Goal: Find specific page/section: Find specific page/section

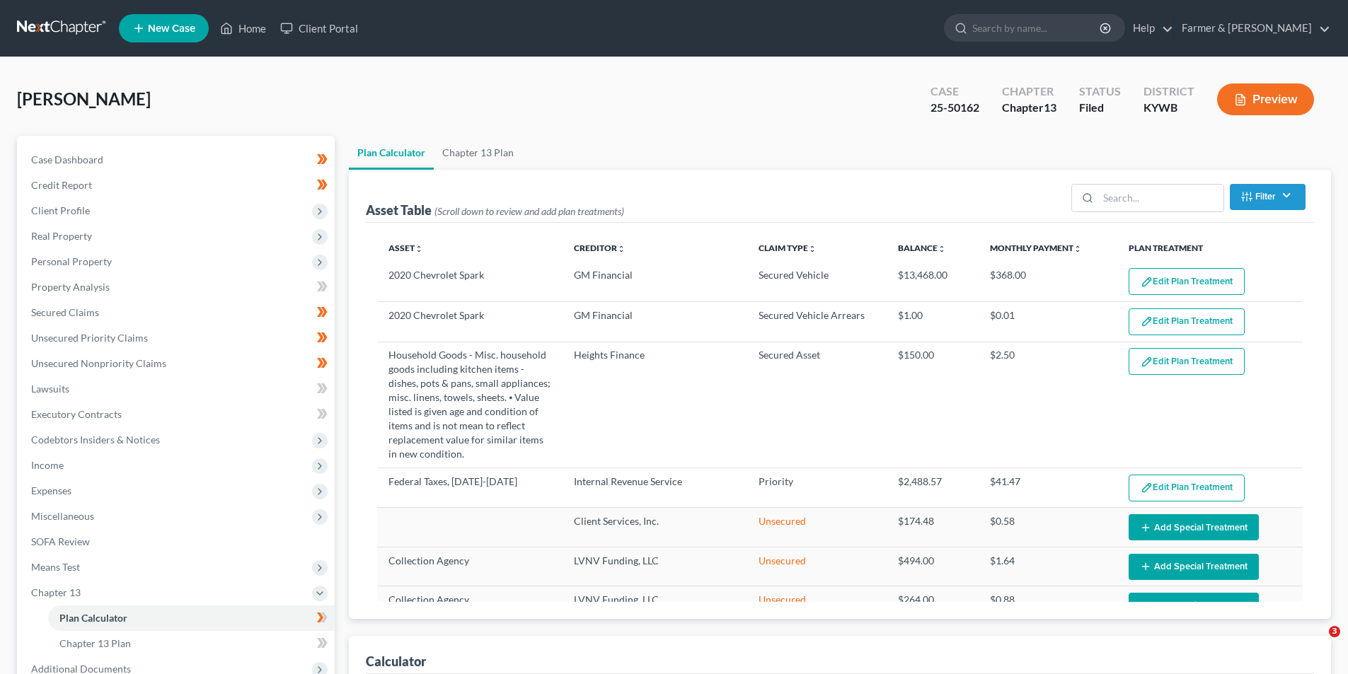
select select "59"
click at [49, 28] on link at bounding box center [62, 28] width 91 height 25
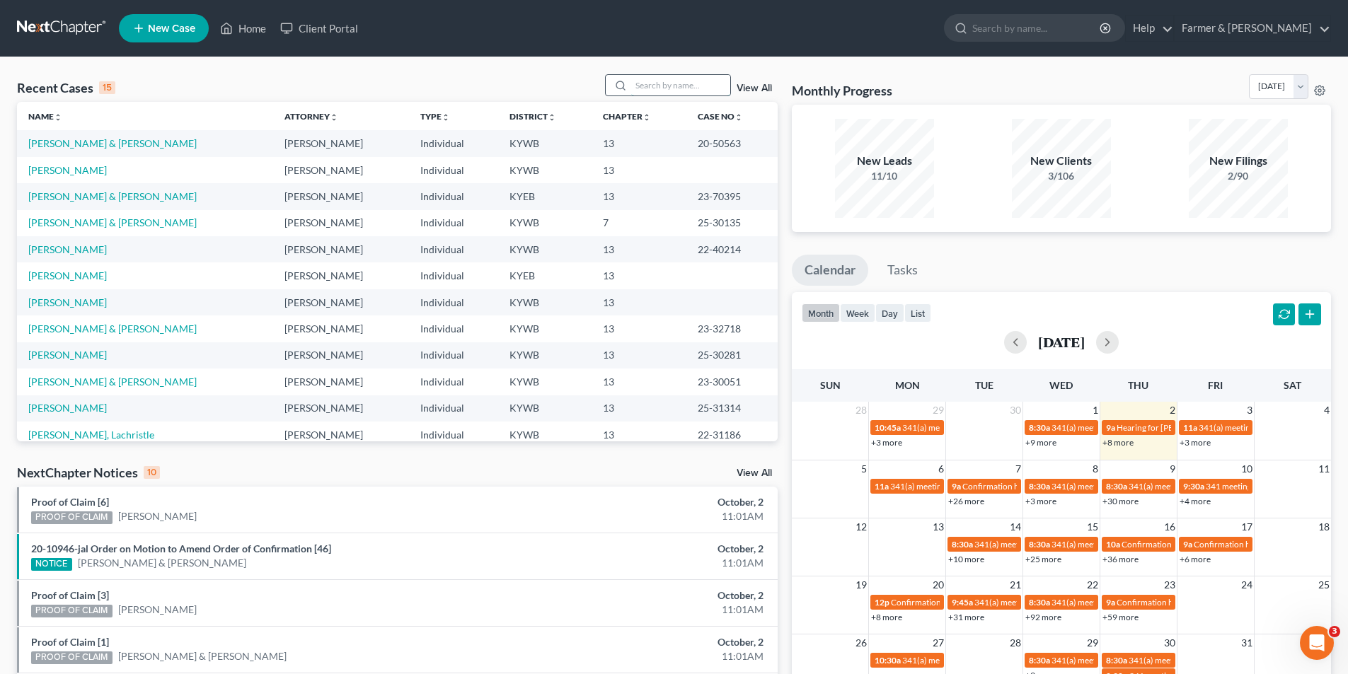
click at [696, 82] on input "search" at bounding box center [680, 85] width 99 height 21
click at [1058, 25] on input "search" at bounding box center [1036, 28] width 129 height 26
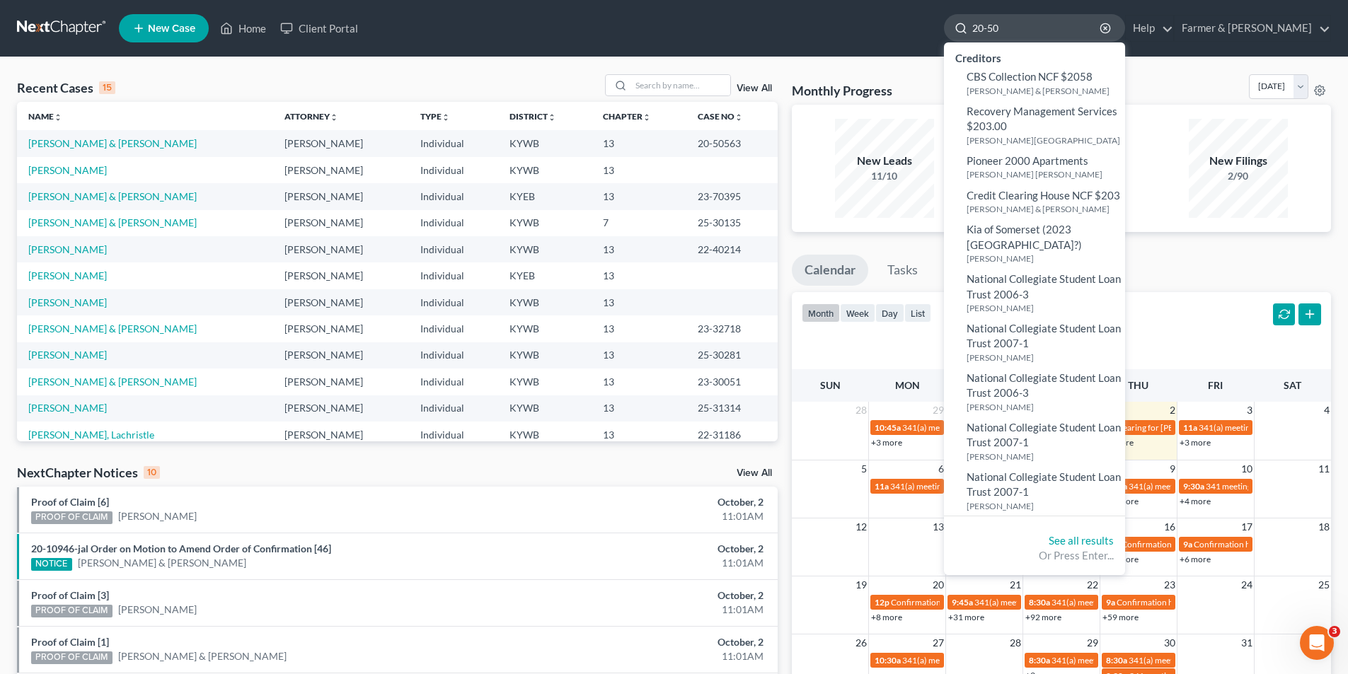
type input "20-505"
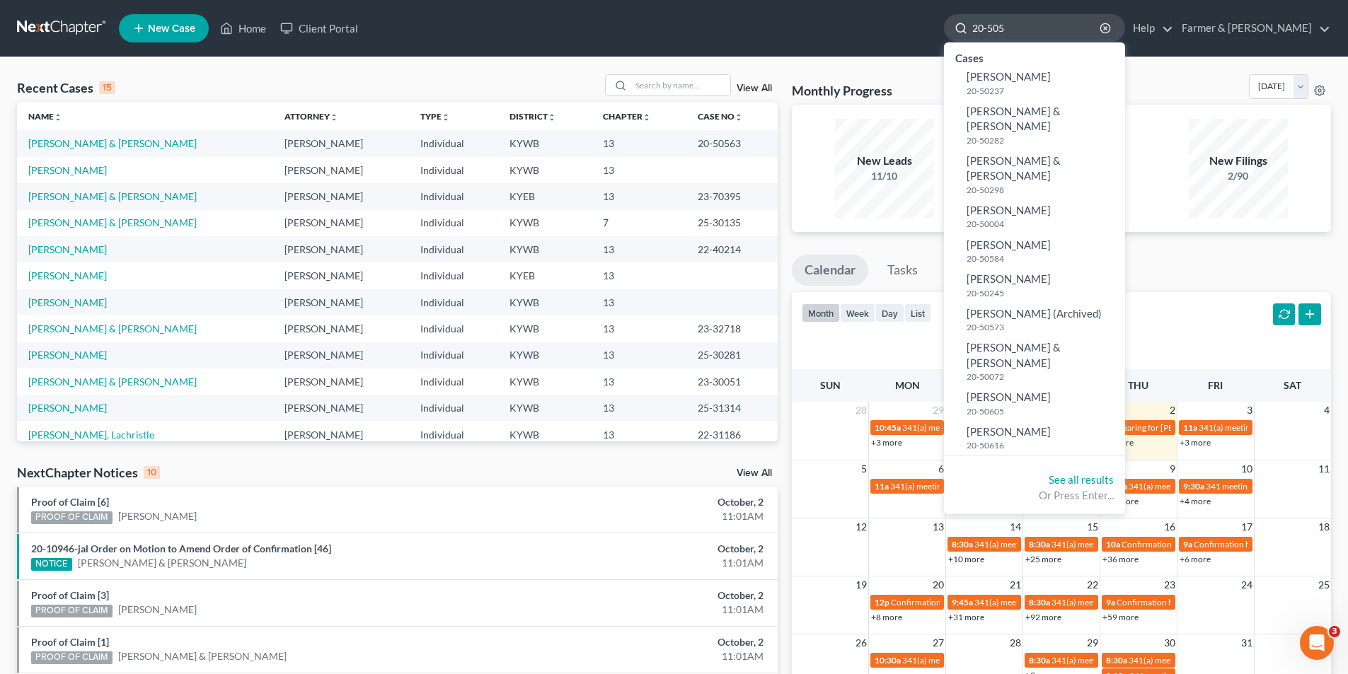
drag, startPoint x: 1092, startPoint y: 20, endPoint x: 1016, endPoint y: 30, distance: 77.1
click at [1016, 30] on div "20-505" at bounding box center [1034, 28] width 181 height 28
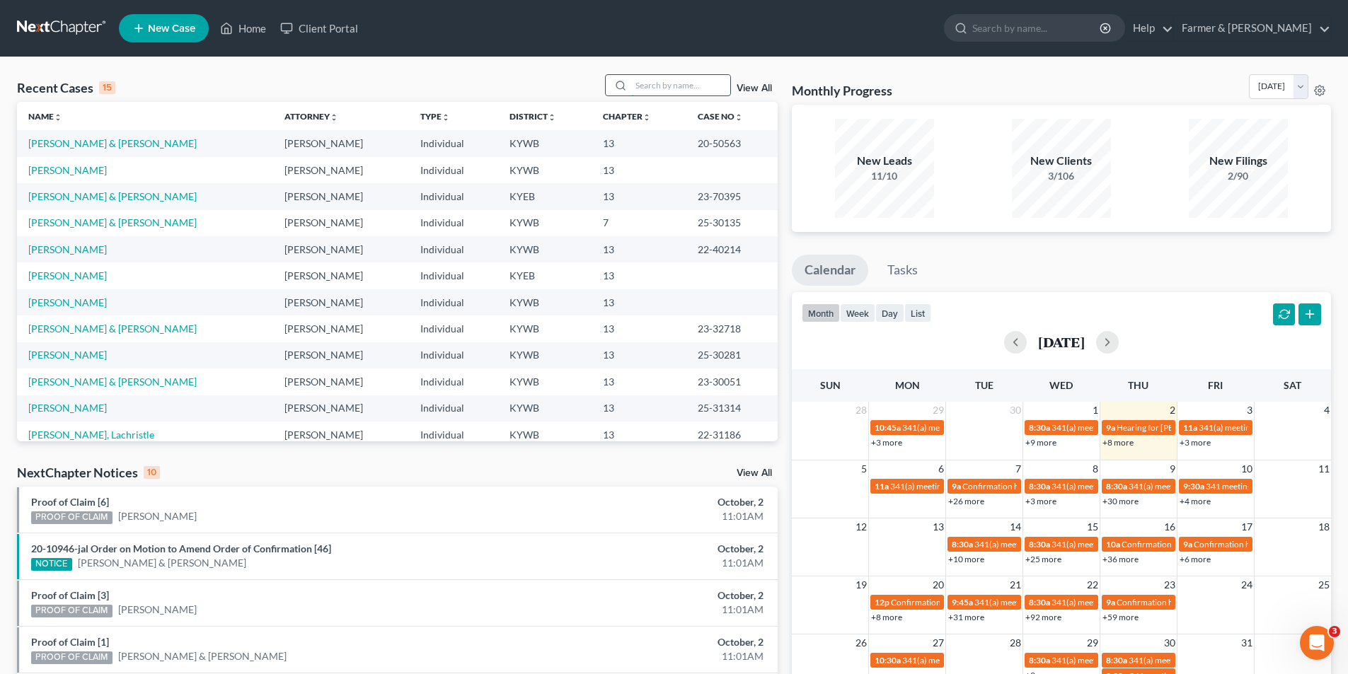
click at [649, 86] on input "search" at bounding box center [680, 85] width 99 height 21
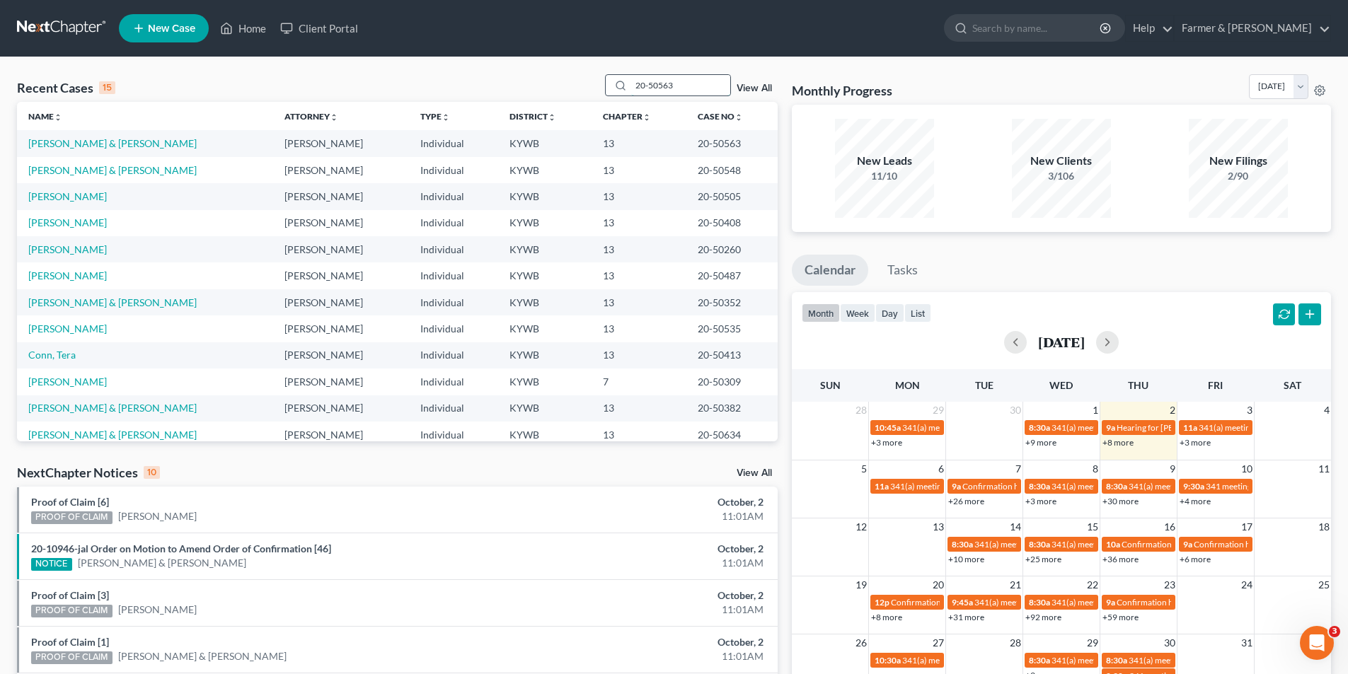
type input "20-50563"
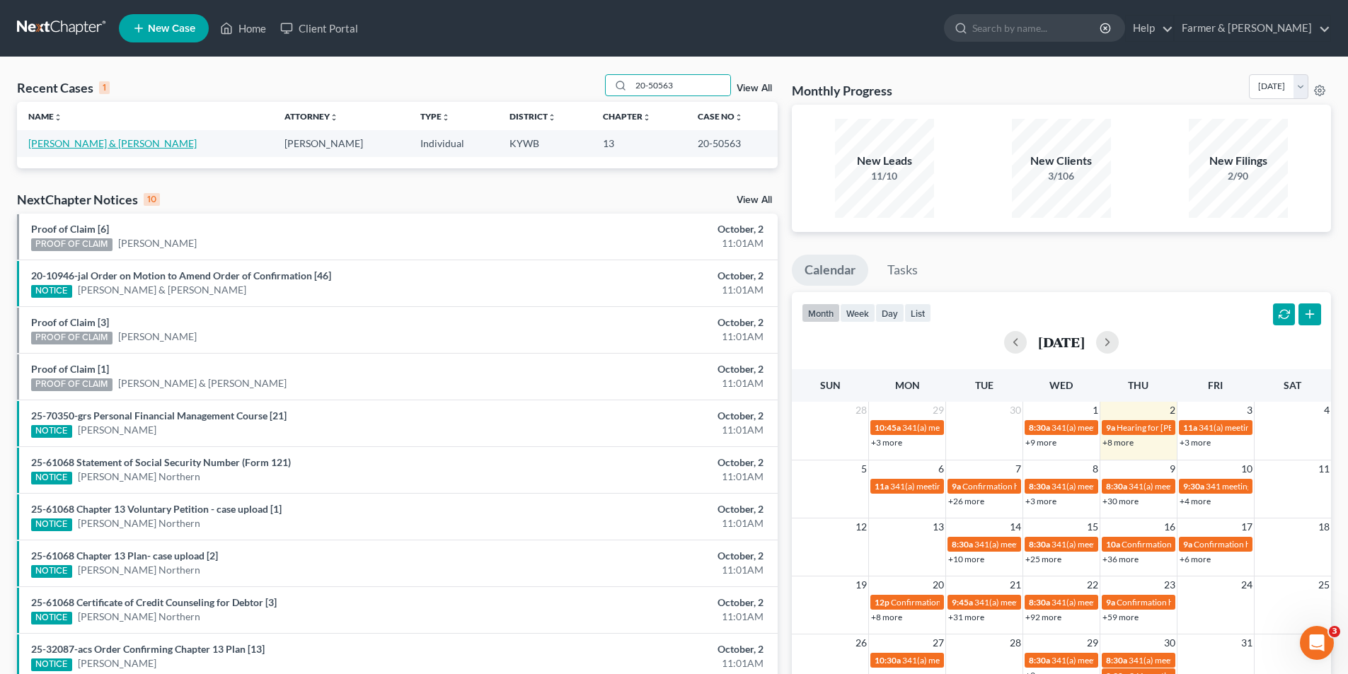
click at [79, 146] on link "Stanton, Jennifer & Nathan" at bounding box center [112, 143] width 168 height 12
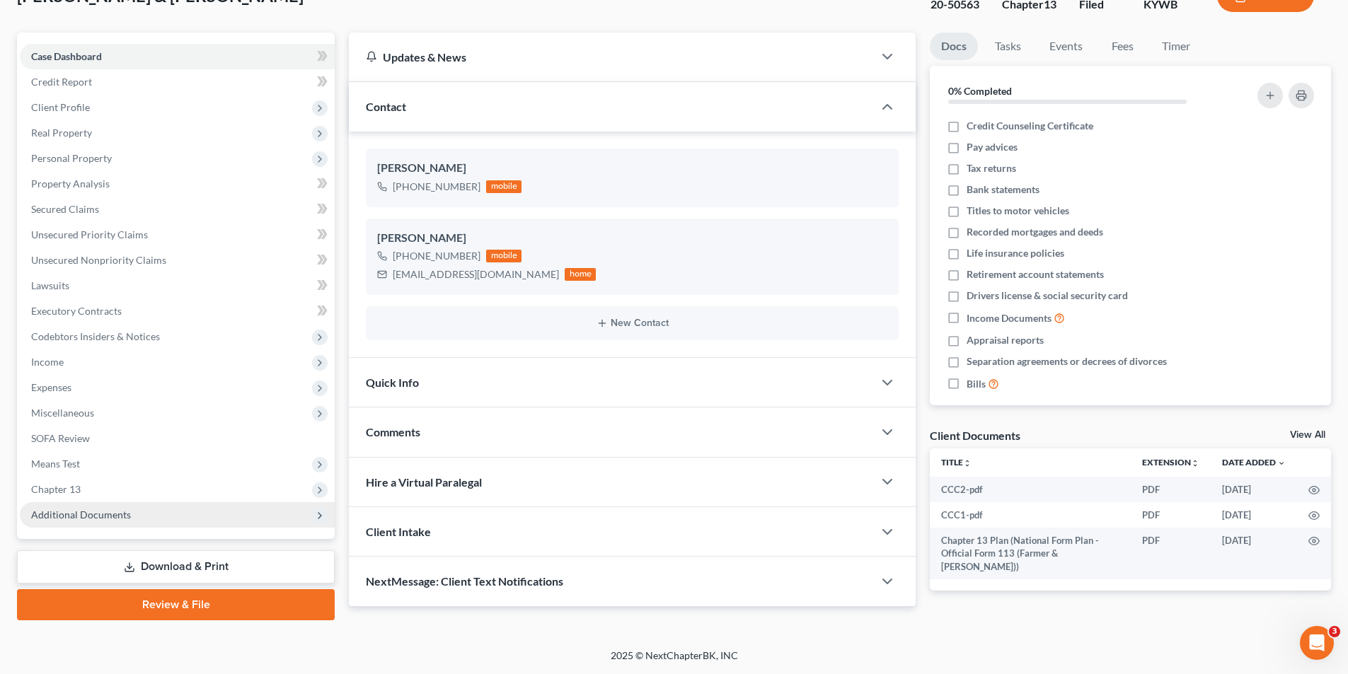
click at [85, 516] on span "Additional Documents" at bounding box center [81, 515] width 100 height 12
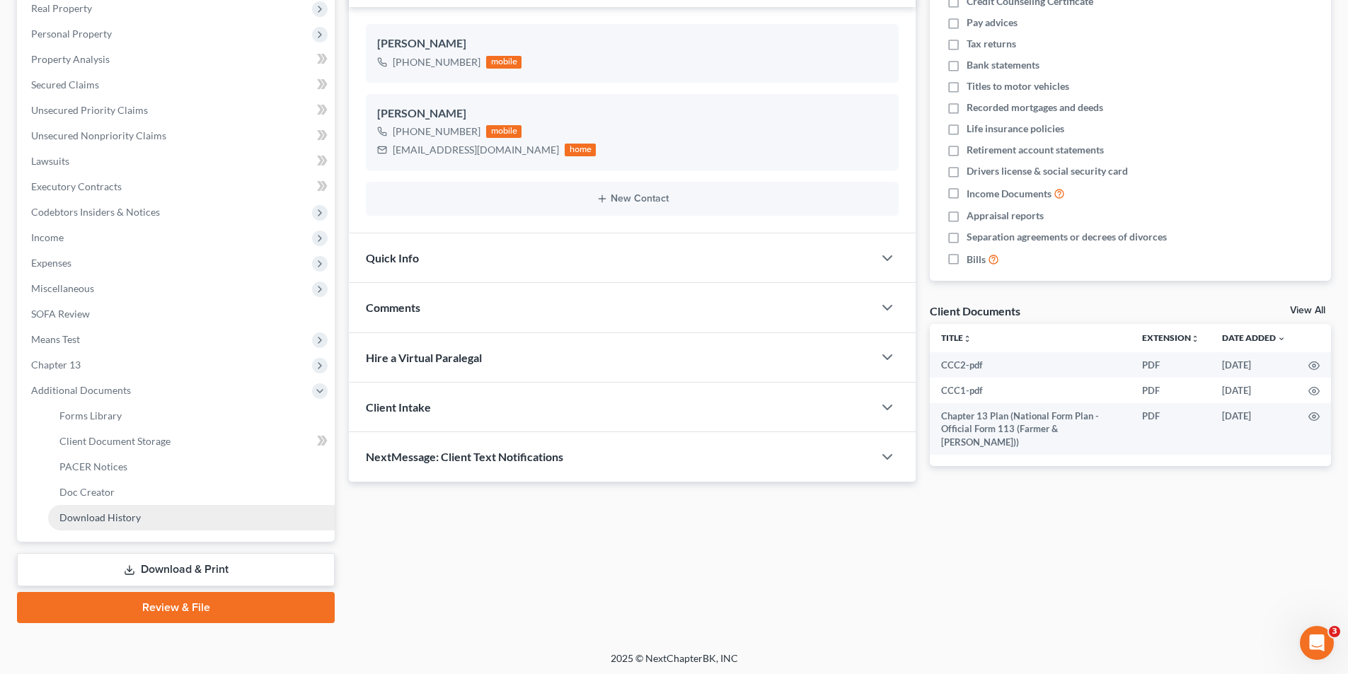
scroll to position [231, 0]
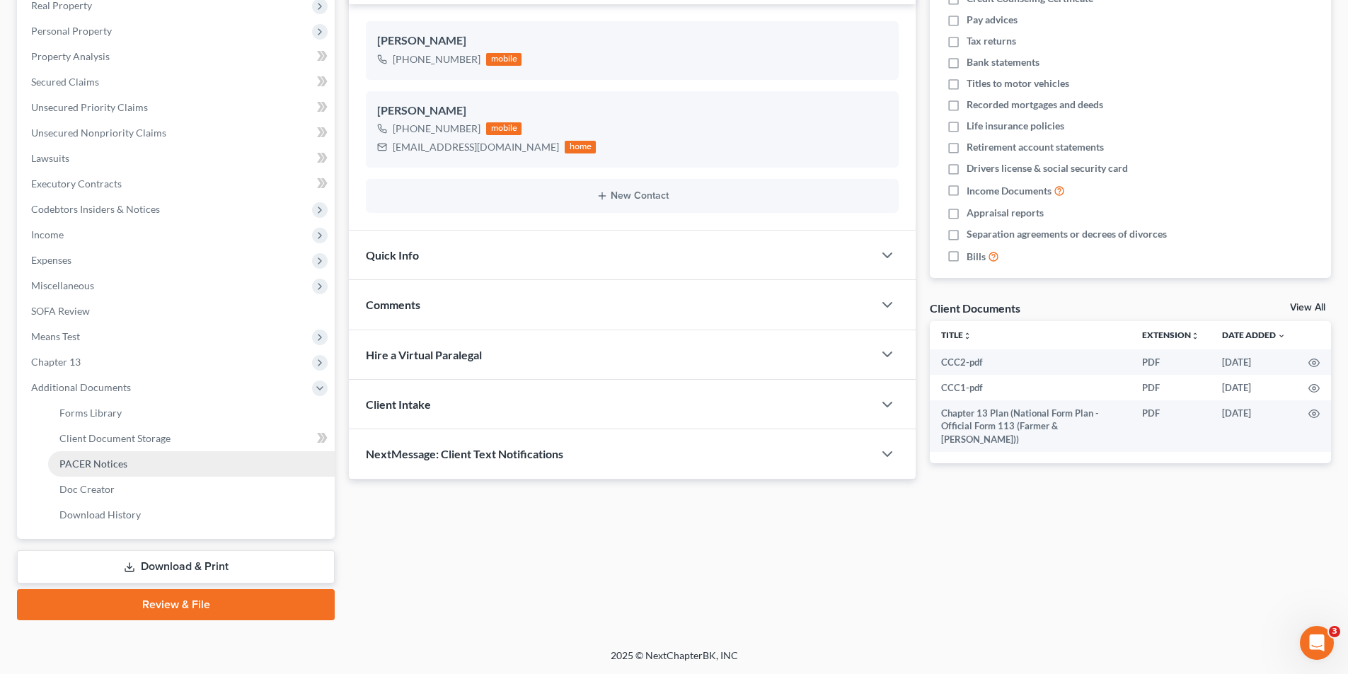
click at [125, 466] on span "PACER Notices" at bounding box center [93, 464] width 68 height 12
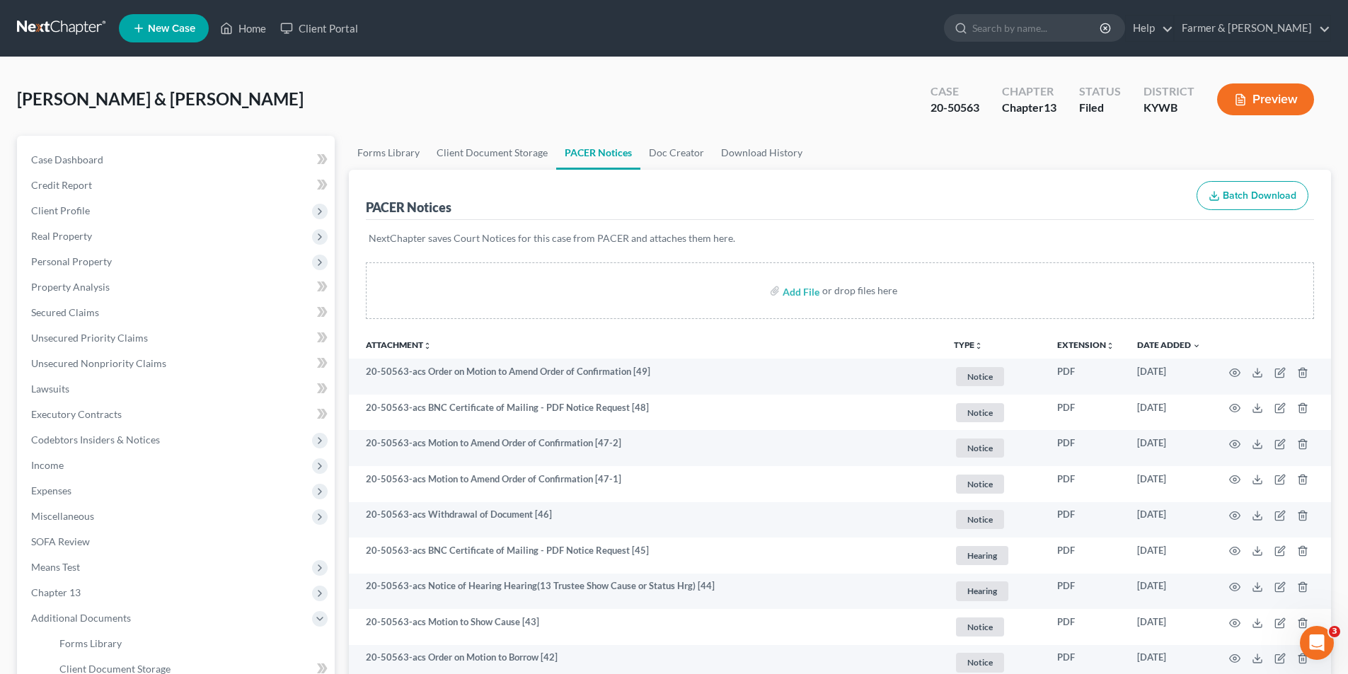
click at [74, 26] on link at bounding box center [62, 28] width 91 height 25
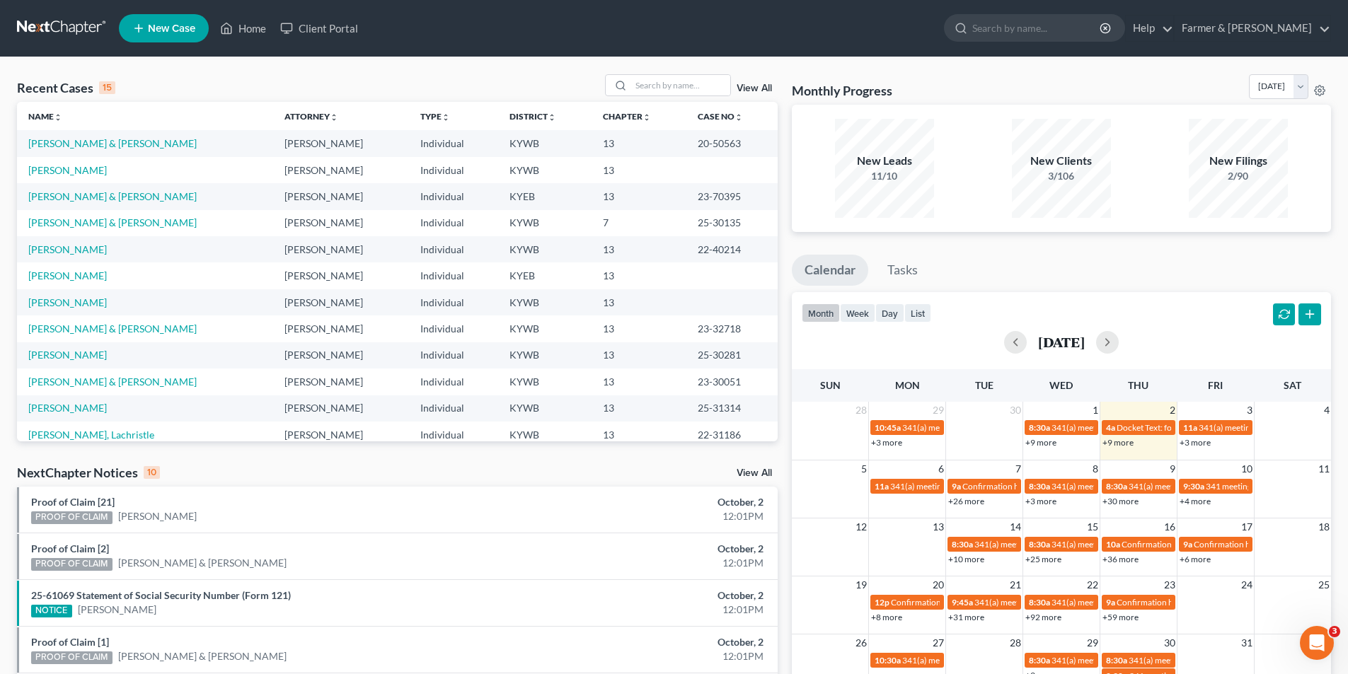
click at [47, 33] on link at bounding box center [62, 28] width 91 height 25
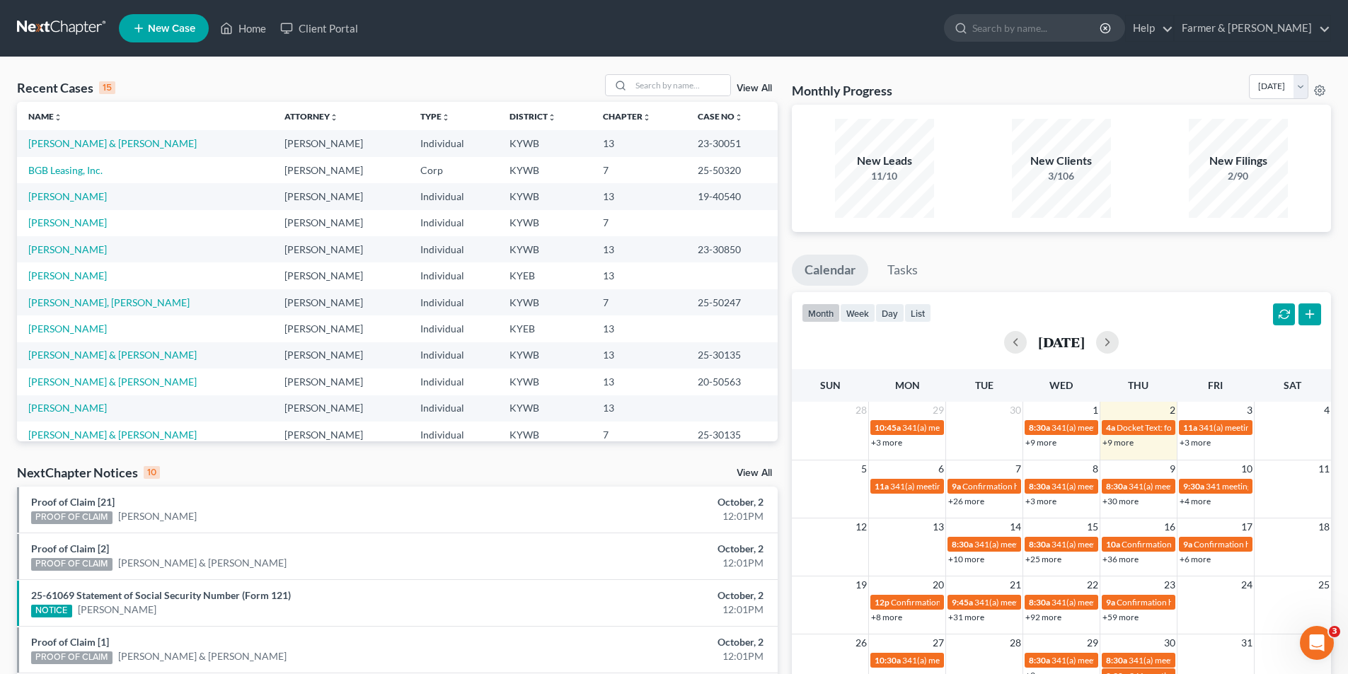
click at [55, 25] on link at bounding box center [62, 28] width 91 height 25
